Goal: Transaction & Acquisition: Subscribe to service/newsletter

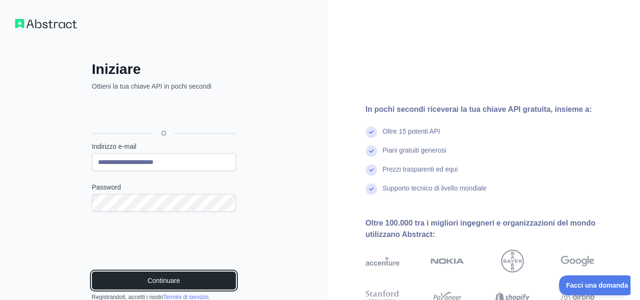
click at [174, 278] on font "Continuare" at bounding box center [164, 281] width 33 height 8
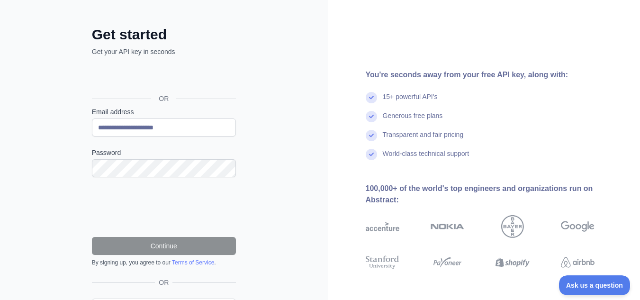
scroll to position [48, 0]
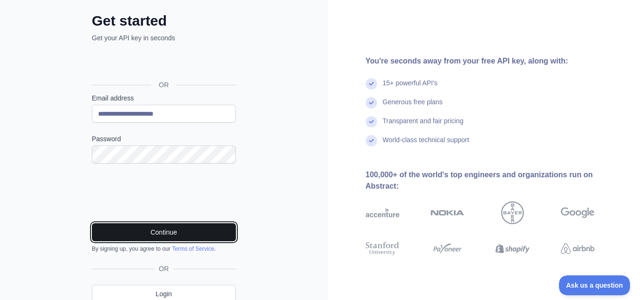
click at [198, 228] on button "Continue" at bounding box center [164, 232] width 144 height 18
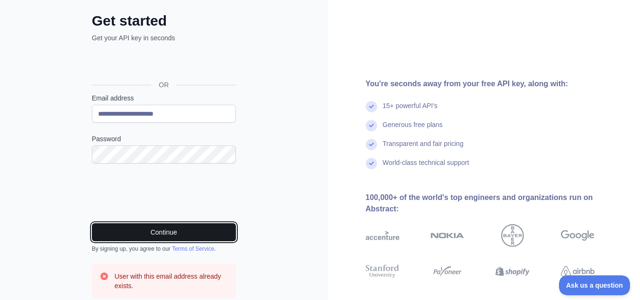
click at [200, 228] on button "Continue" at bounding box center [164, 232] width 144 height 18
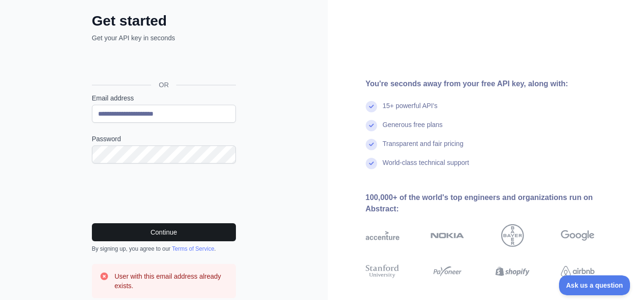
click at [200, 227] on button "Continue" at bounding box center [164, 232] width 144 height 18
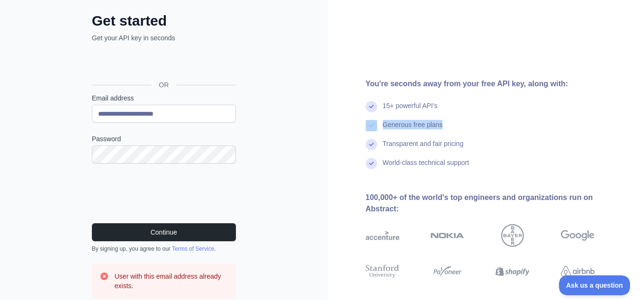
drag, startPoint x: 639, startPoint y: 108, endPoint x: 647, endPoint y: 131, distance: 23.4
click at [639, 131] on html "**********" at bounding box center [320, 102] width 640 height 300
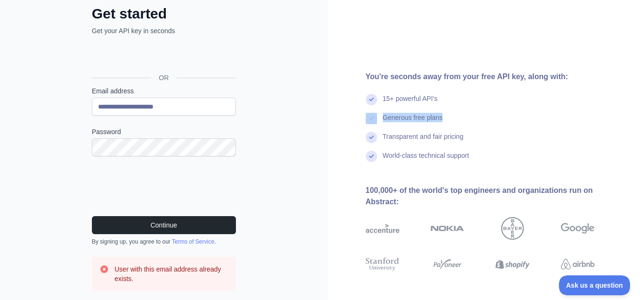
scroll to position [28, 0]
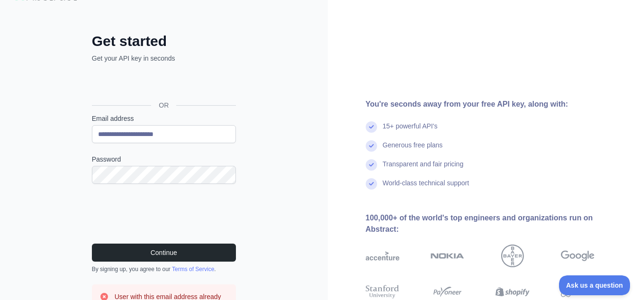
drag, startPoint x: 391, startPoint y: 99, endPoint x: 416, endPoint y: 79, distance: 32.1
click at [393, 97] on div "You're seconds away from your free API key, along with: 15+ powerful API's Gene…" at bounding box center [484, 189] width 313 height 434
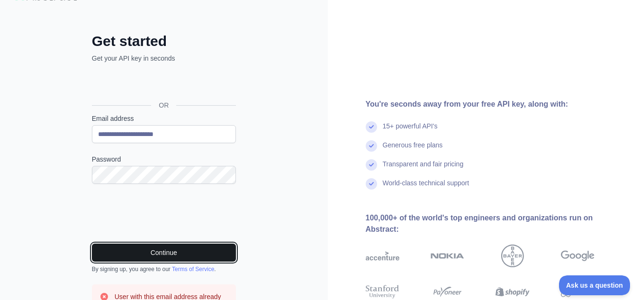
click at [201, 247] on button "Continue" at bounding box center [164, 252] width 144 height 18
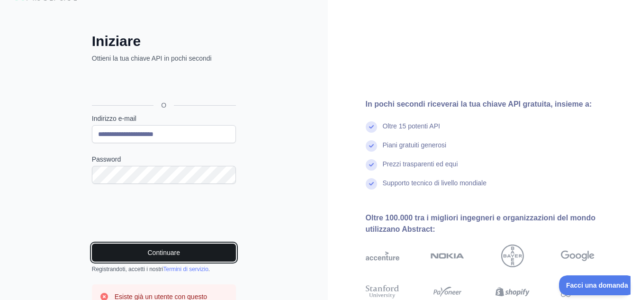
click at [126, 254] on button "Continuare" at bounding box center [164, 252] width 144 height 18
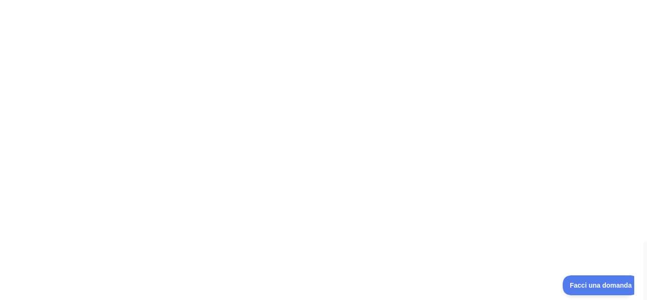
scroll to position [0, 0]
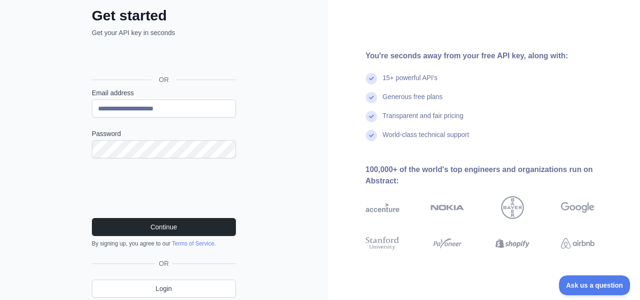
scroll to position [64, 0]
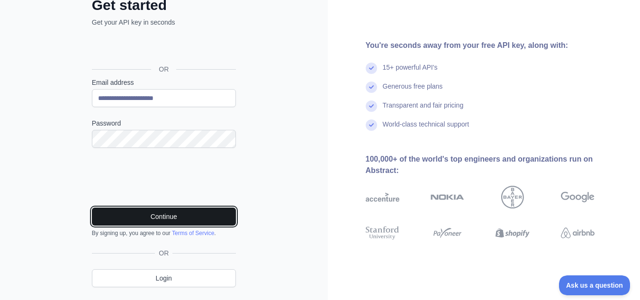
click at [187, 222] on button "Continue" at bounding box center [164, 216] width 144 height 18
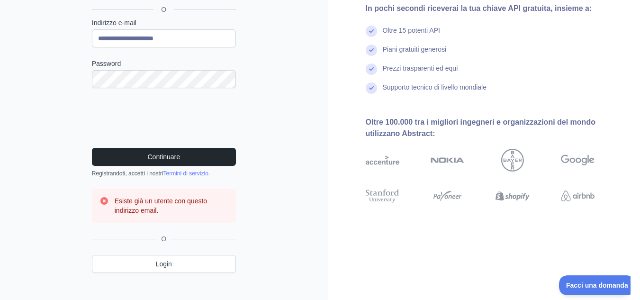
scroll to position [124, 0]
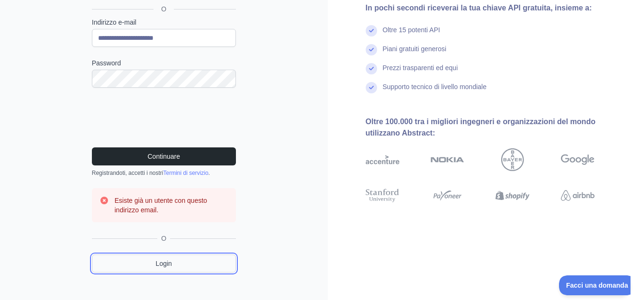
click at [223, 258] on link "Login" at bounding box center [164, 263] width 144 height 18
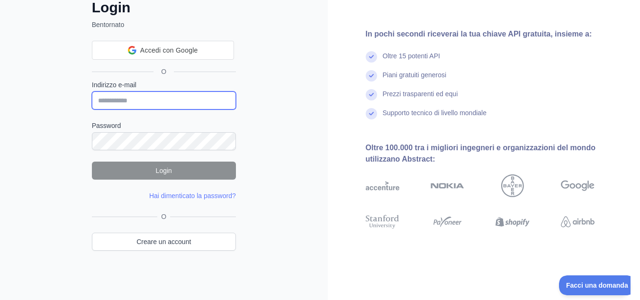
type input "**********"
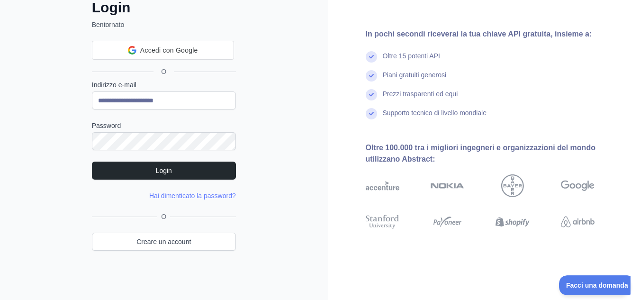
scroll to position [62, 0]
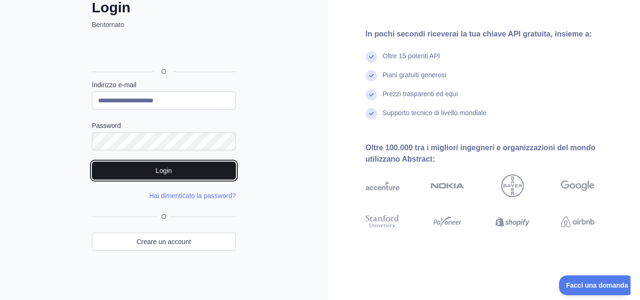
click at [192, 169] on button "Login" at bounding box center [164, 171] width 144 height 18
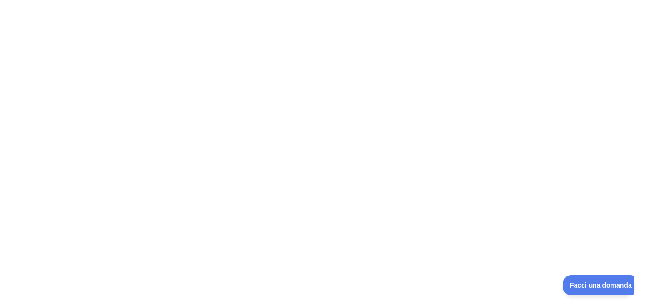
scroll to position [0, 0]
click at [582, 280] on font "Facci una domanda" at bounding box center [599, 284] width 62 height 8
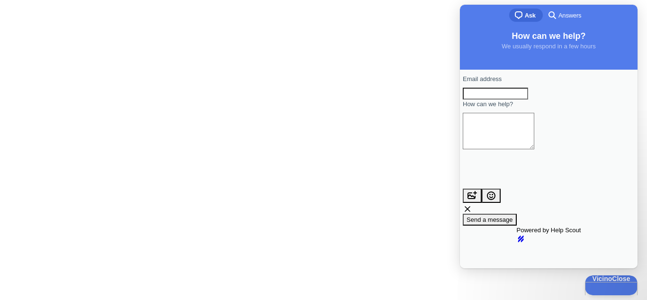
click at [347, 162] on div at bounding box center [323, 150] width 647 height 300
click at [600, 281] on font "Vicino" at bounding box center [599, 277] width 20 height 8
